Goal: Check status

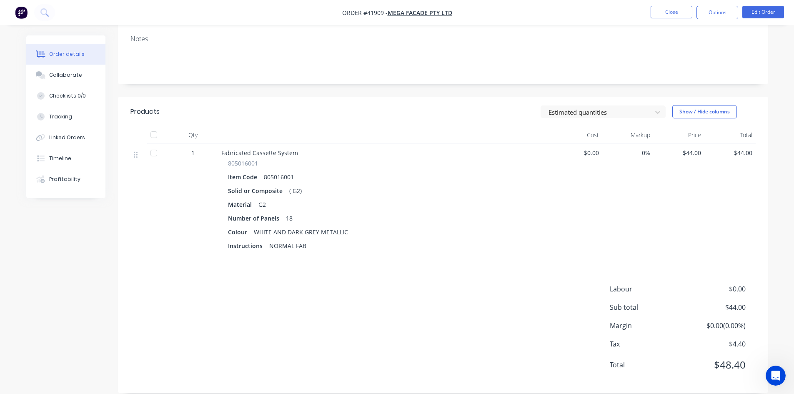
click at [570, 11] on nav "Order #41909 - Mega Facade Pty Ltd Close Options Edit Order" at bounding box center [397, 12] width 794 height 25
click at [571, 11] on nav "Order #41909 - Mega Facade Pty Ltd Close Options Edit Order" at bounding box center [397, 12] width 794 height 25
click at [672, 13] on button "Close" at bounding box center [672, 12] width 42 height 13
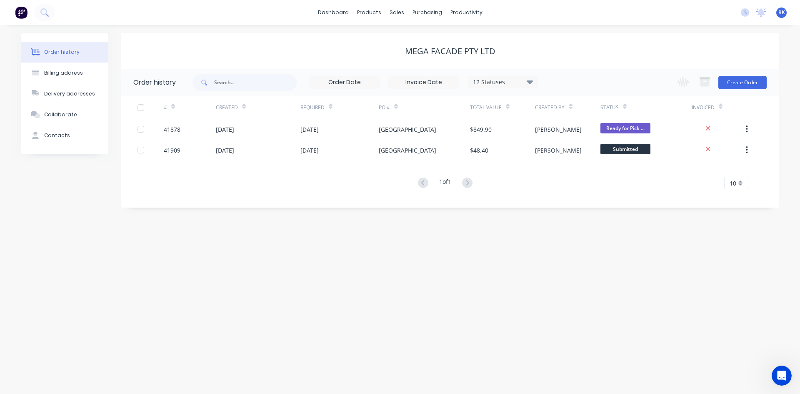
click at [673, 12] on div "dashboard products sales purchasing productivity dashboard products Product Cat…" at bounding box center [400, 12] width 800 height 25
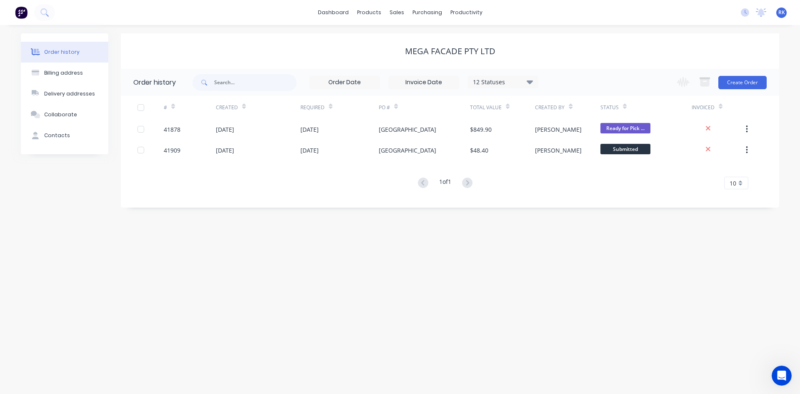
click at [673, 12] on div "dashboard products sales purchasing productivity dashboard products Product Cat…" at bounding box center [400, 12] width 800 height 25
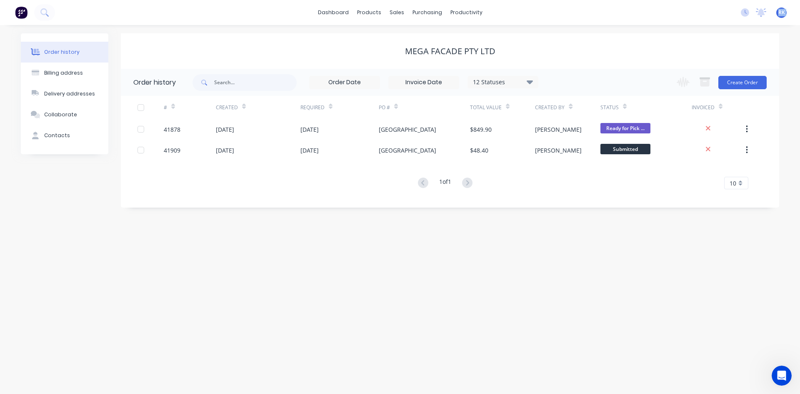
click at [673, 12] on div "dashboard products sales purchasing productivity dashboard products Product Cat…" at bounding box center [400, 12] width 800 height 25
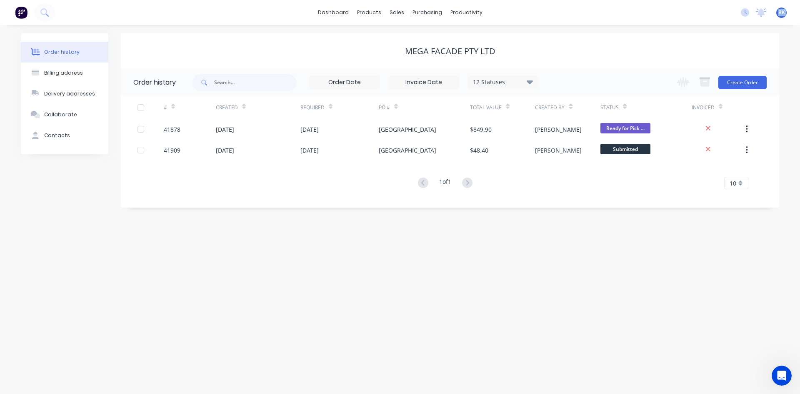
click at [673, 12] on div "dashboard products sales purchasing productivity dashboard products Product Cat…" at bounding box center [400, 12] width 800 height 25
